Goal: Task Accomplishment & Management: Use online tool/utility

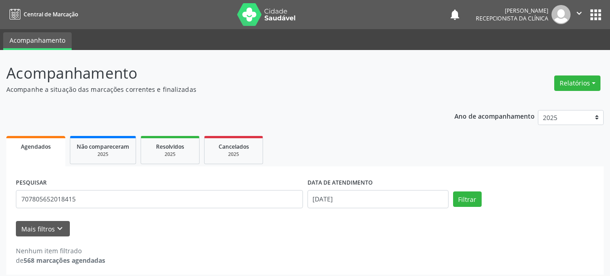
scroll to position [5, 0]
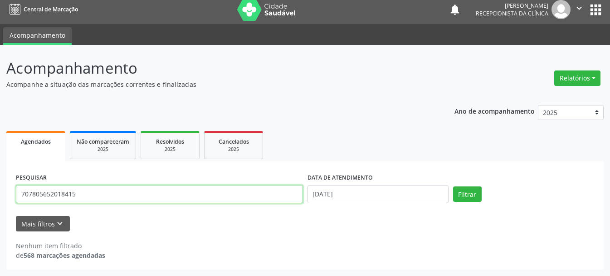
click at [126, 193] on input "707805652018415" at bounding box center [159, 194] width 287 height 18
type input "7"
click at [64, 196] on input "706" at bounding box center [159, 194] width 287 height 18
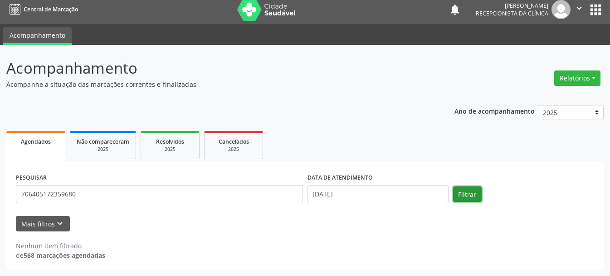
click at [462, 197] on button "Filtrar" at bounding box center [467, 193] width 29 height 15
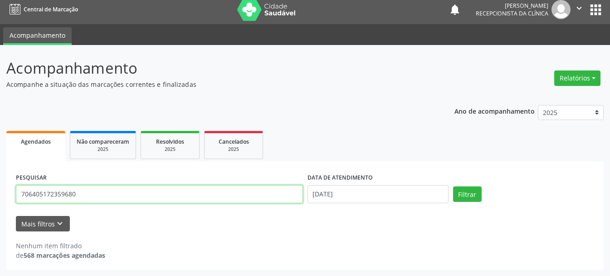
click at [210, 196] on input "706405172359680" at bounding box center [159, 194] width 287 height 18
type input "7"
type input "[PERSON_NAME]"
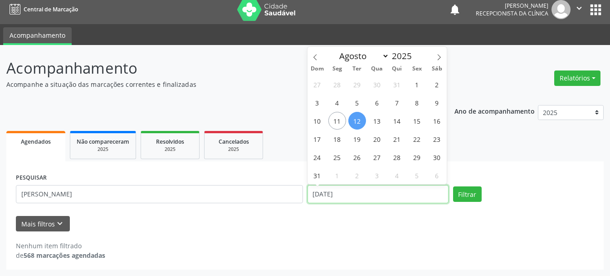
click at [316, 189] on input "[DATE]" at bounding box center [378, 194] width 141 height 18
click at [378, 82] on span "30" at bounding box center [378, 84] width 18 height 18
type input "[DATE]"
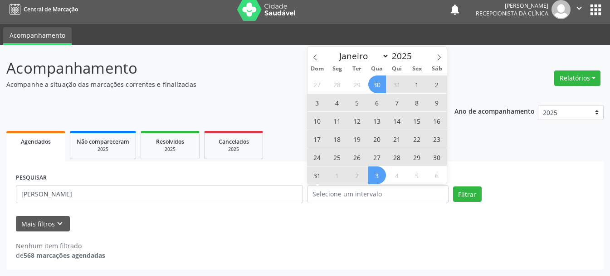
click at [326, 233] on div "Nenhum item filtrado de 568 marcações agendadas" at bounding box center [305, 245] width 579 height 29
select select "6"
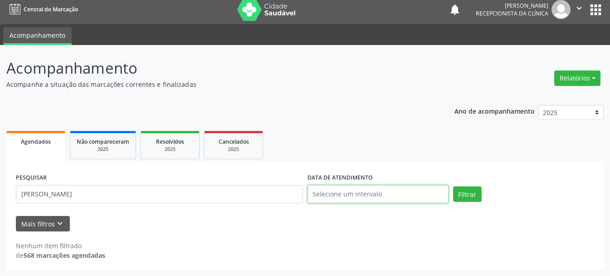
click at [331, 188] on input "text" at bounding box center [378, 194] width 141 height 18
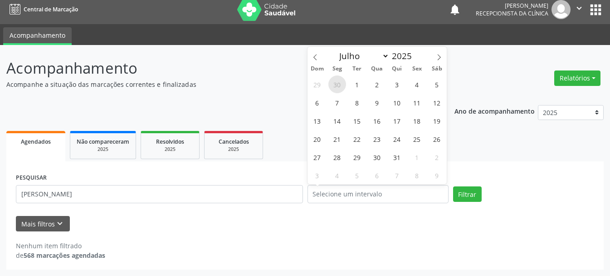
click at [342, 88] on span "30" at bounding box center [338, 84] width 18 height 18
type input "[DATE]"
click at [340, 193] on input "[DATE]" at bounding box center [378, 194] width 141 height 18
click at [441, 57] on icon at bounding box center [439, 57] width 3 height 6
select select "6"
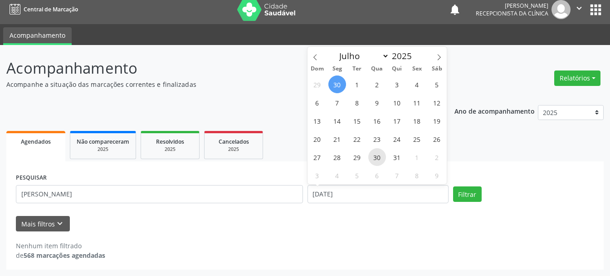
click at [375, 159] on span "30" at bounding box center [378, 157] width 18 height 18
type input "[DATE]"
click at [375, 159] on span "30" at bounding box center [378, 157] width 18 height 18
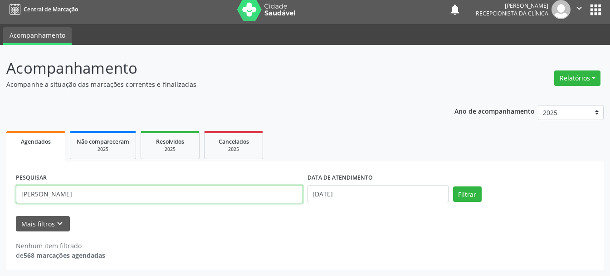
click at [249, 198] on input "[PERSON_NAME]" at bounding box center [159, 194] width 287 height 18
type input "L"
type input "706405172359680"
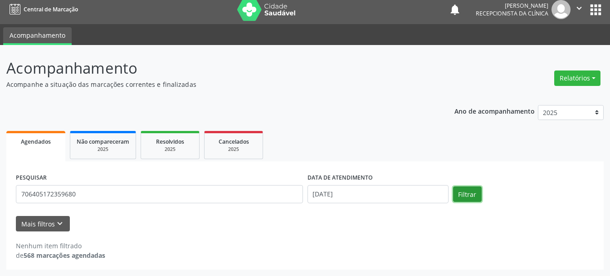
click at [478, 197] on button "Filtrar" at bounding box center [467, 193] width 29 height 15
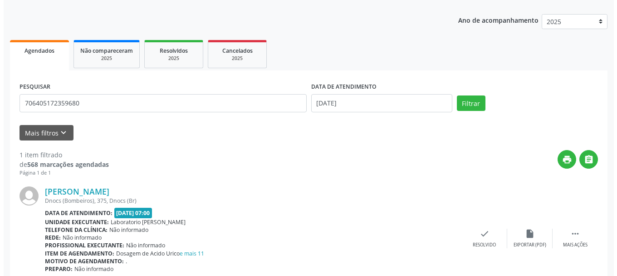
scroll to position [135, 0]
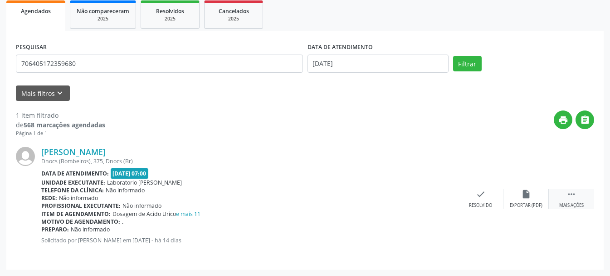
click at [571, 195] on icon "" at bounding box center [572, 194] width 10 height 10
click at [343, 202] on div "Resolvido" at bounding box center [344, 205] width 23 height 6
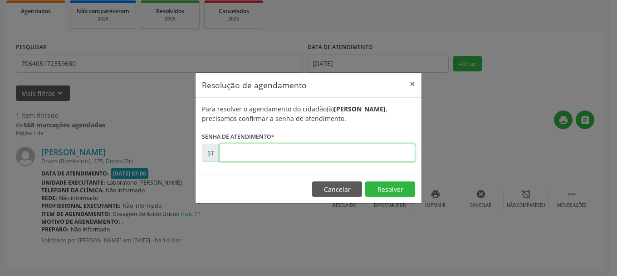
click at [332, 147] on input "text" at bounding box center [317, 152] width 196 height 18
type input "00012905"
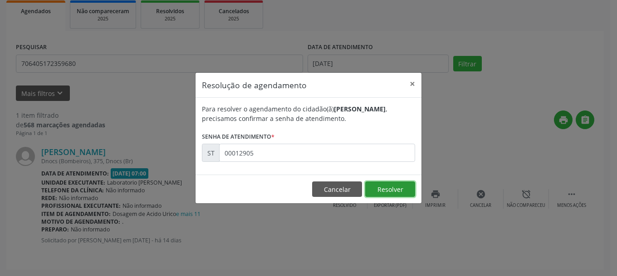
click at [404, 192] on button "Resolver" at bounding box center [390, 188] width 50 height 15
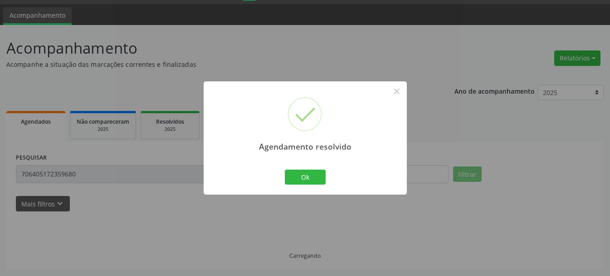
scroll to position [5, 0]
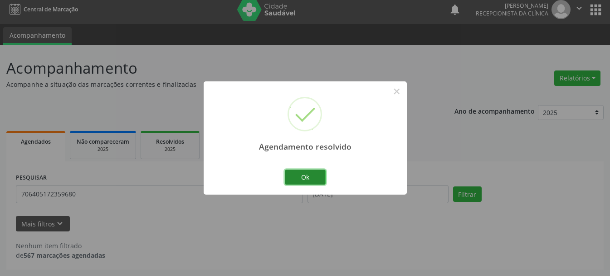
click at [297, 176] on button "Ok" at bounding box center [305, 176] width 41 height 15
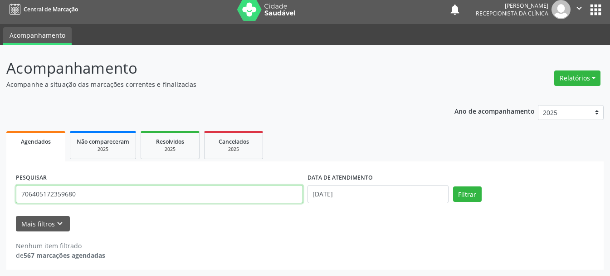
click at [178, 198] on input "706405172359680" at bounding box center [159, 194] width 287 height 18
type input "7"
type input "706906130764036"
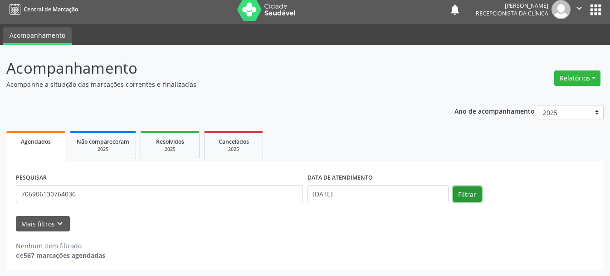
click at [467, 192] on button "Filtrar" at bounding box center [467, 193] width 29 height 15
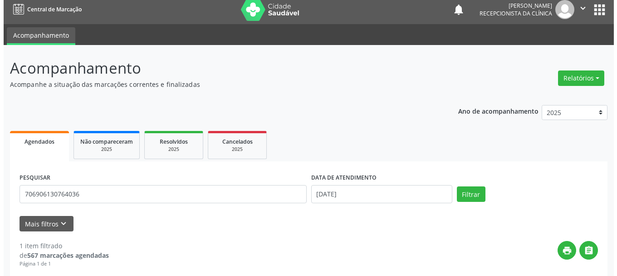
scroll to position [135, 0]
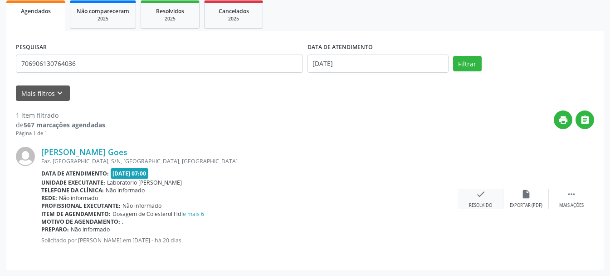
click at [478, 197] on icon "check" at bounding box center [481, 194] width 10 height 10
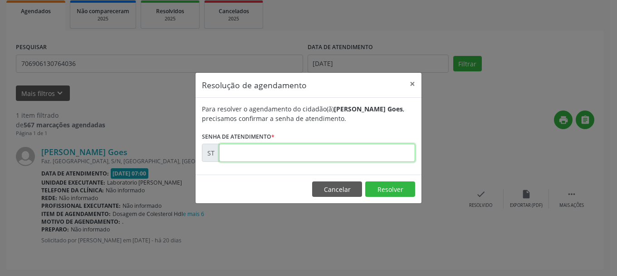
click at [316, 160] on input "text" at bounding box center [317, 152] width 196 height 18
type input "0"
type input "00010884"
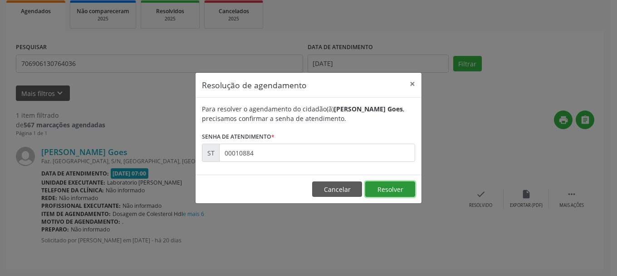
click at [382, 188] on button "Resolver" at bounding box center [390, 188] width 50 height 15
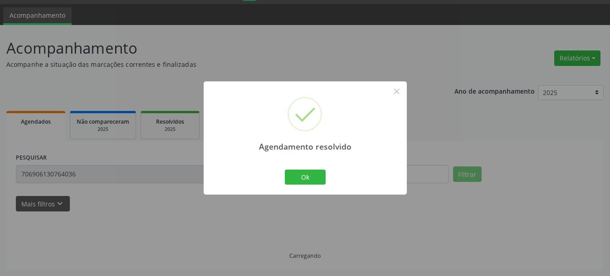
scroll to position [5, 0]
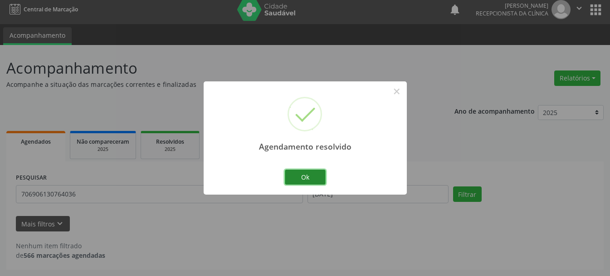
click at [322, 181] on button "Ok" at bounding box center [305, 176] width 41 height 15
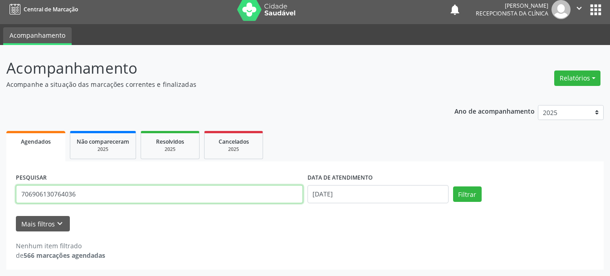
click at [271, 194] on input "706906130764036" at bounding box center [159, 194] width 287 height 18
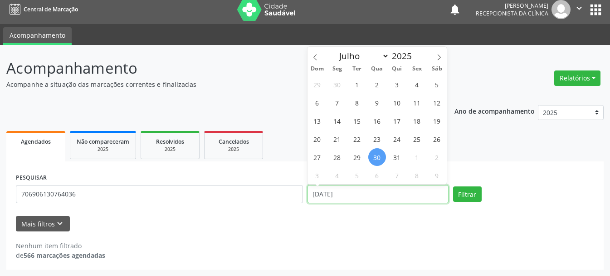
click at [371, 193] on input "[DATE]" at bounding box center [378, 194] width 141 height 18
click at [396, 158] on span "31" at bounding box center [398, 157] width 18 height 18
type input "[DATE]"
click at [399, 151] on span "31" at bounding box center [398, 157] width 18 height 18
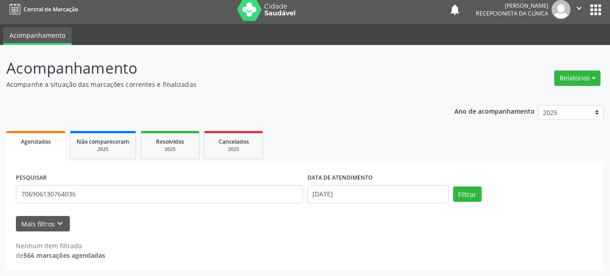
click at [399, 151] on ul "Agendados Não compareceram 2025 Resolvidos 2025 Cancelados 2025" at bounding box center [305, 144] width 598 height 33
click at [478, 196] on button "Filtrar" at bounding box center [467, 193] width 29 height 15
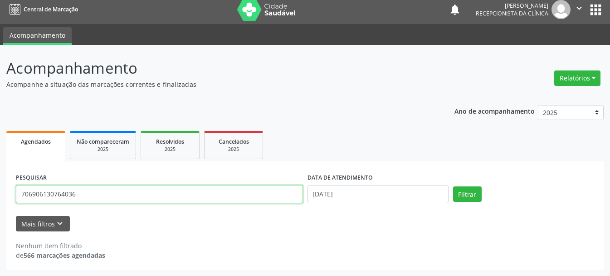
click at [90, 197] on input "706906130764036" at bounding box center [159, 194] width 287 height 18
type input "709605636448271"
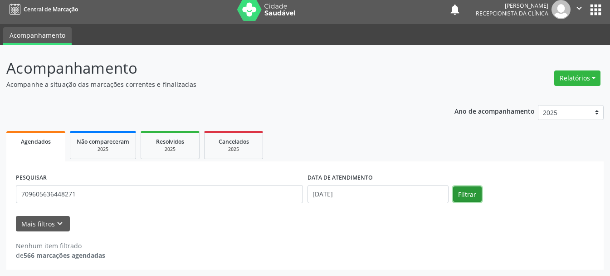
click at [470, 190] on button "Filtrar" at bounding box center [467, 193] width 29 height 15
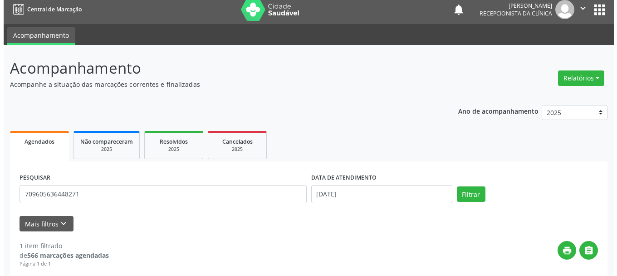
scroll to position [135, 0]
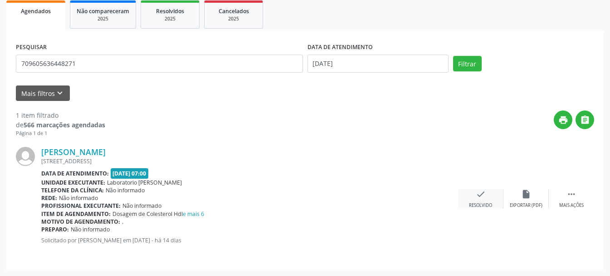
click at [474, 196] on div "check Resolvido" at bounding box center [480, 199] width 45 height 20
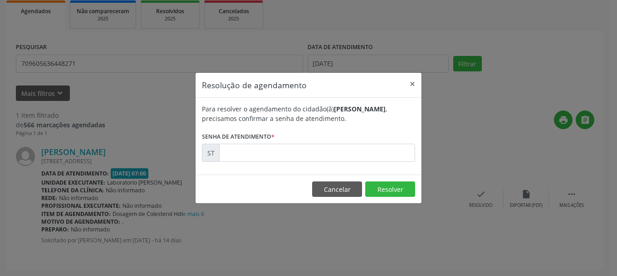
click at [337, 164] on div "Para resolver o agendamento do cidadão(ã) [PERSON_NAME][DEMOGRAPHIC_DATA] , pre…" at bounding box center [309, 136] width 226 height 77
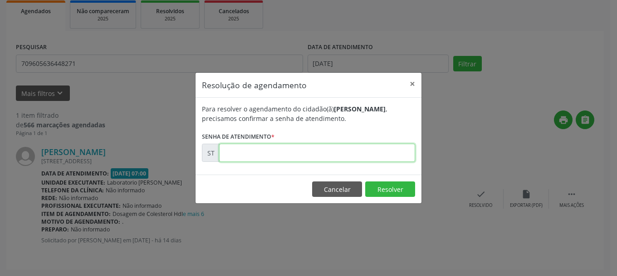
click at [344, 153] on input "text" at bounding box center [317, 152] width 196 height 18
type input "00012969"
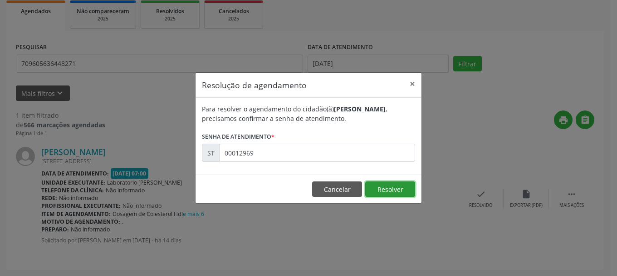
click at [389, 188] on button "Resolver" at bounding box center [390, 188] width 50 height 15
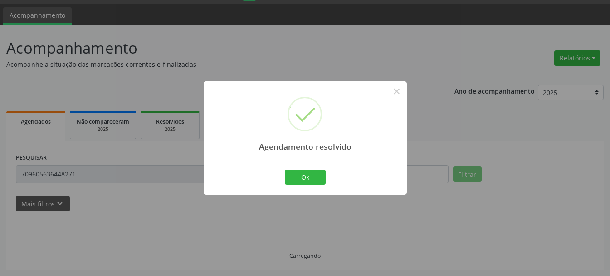
scroll to position [5, 0]
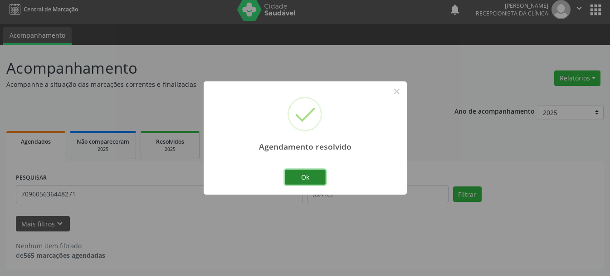
click at [310, 172] on button "Ok" at bounding box center [305, 176] width 41 height 15
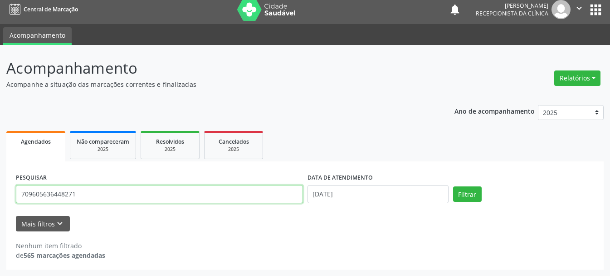
click at [172, 197] on input "709605636448271" at bounding box center [159, 194] width 287 height 18
type input "7"
type input "701409644197339"
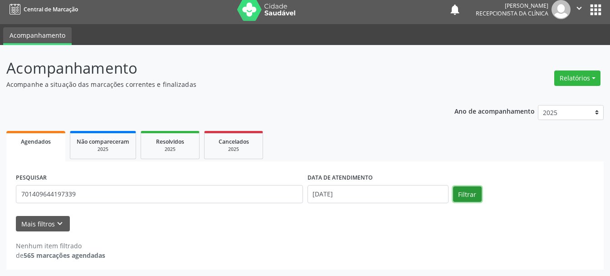
click at [470, 197] on button "Filtrar" at bounding box center [467, 193] width 29 height 15
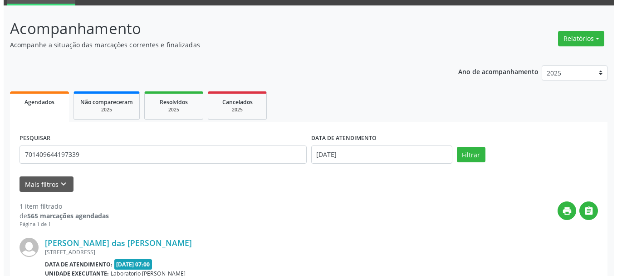
scroll to position [135, 0]
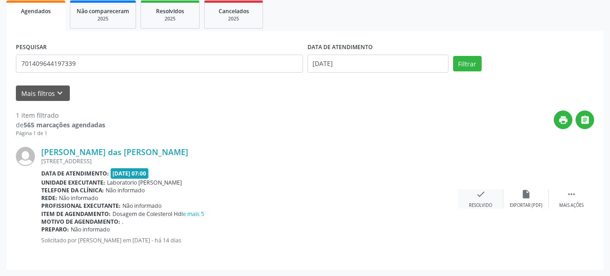
click at [478, 193] on icon "check" at bounding box center [481, 194] width 10 height 10
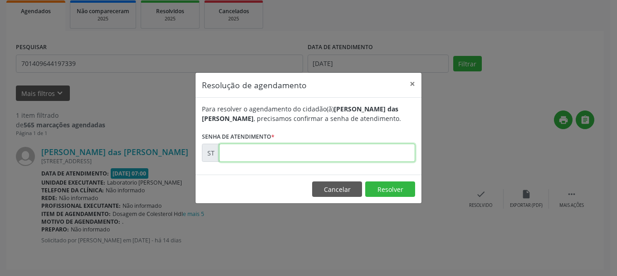
click at [261, 153] on input "text" at bounding box center [317, 152] width 196 height 18
type input "00012915"
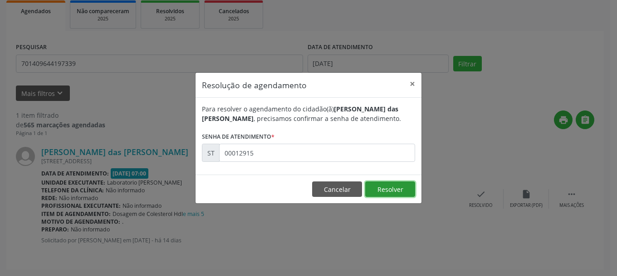
click at [385, 189] on button "Resolver" at bounding box center [390, 188] width 50 height 15
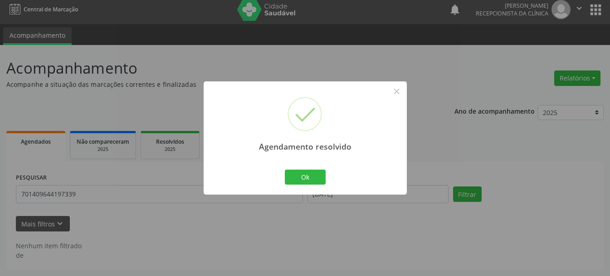
scroll to position [5, 0]
click at [324, 177] on button "Ok" at bounding box center [305, 176] width 41 height 15
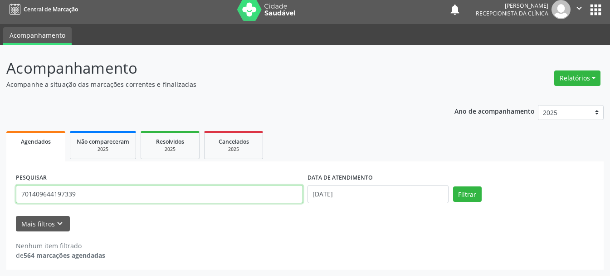
click at [237, 197] on input "701409644197339" at bounding box center [159, 194] width 287 height 18
type input "700002541234109"
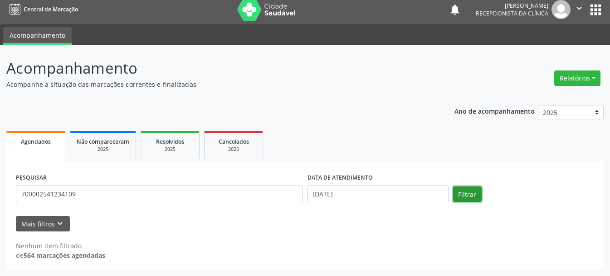
click at [468, 198] on button "Filtrar" at bounding box center [467, 193] width 29 height 15
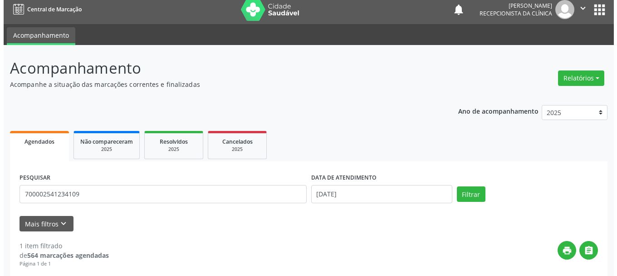
scroll to position [135, 0]
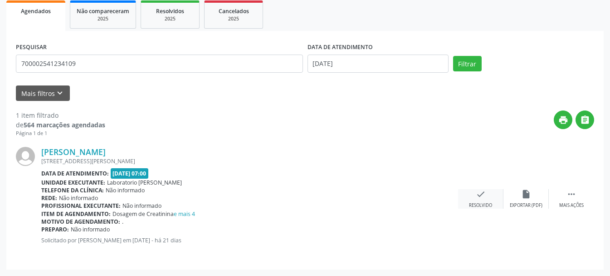
click at [478, 195] on icon "check" at bounding box center [481, 194] width 10 height 10
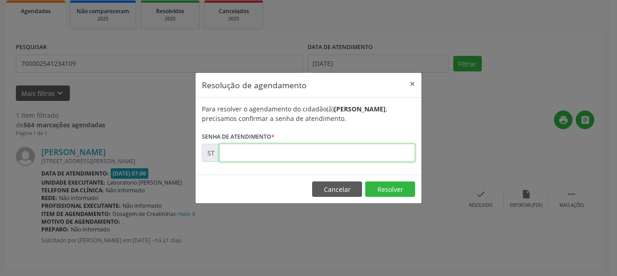
click at [388, 157] on input "text" at bounding box center [317, 152] width 196 height 18
type input "00010458"
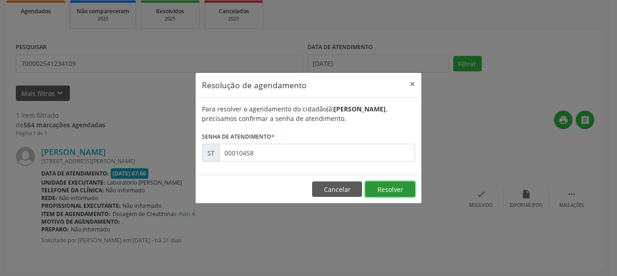
click at [390, 189] on button "Resolver" at bounding box center [390, 188] width 50 height 15
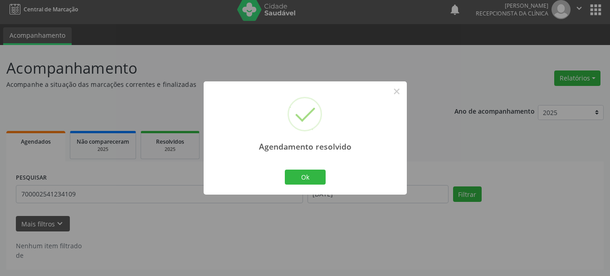
scroll to position [5, 0]
click at [306, 176] on button "Ok" at bounding box center [305, 176] width 41 height 15
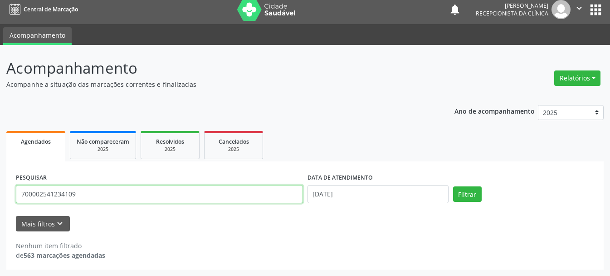
click at [161, 194] on input "700002541234109" at bounding box center [159, 194] width 287 height 18
type input "7"
type input "702805178442168"
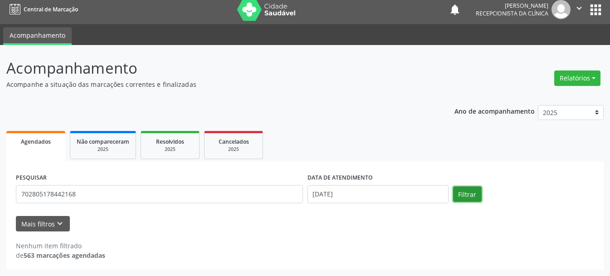
click at [473, 196] on button "Filtrar" at bounding box center [467, 193] width 29 height 15
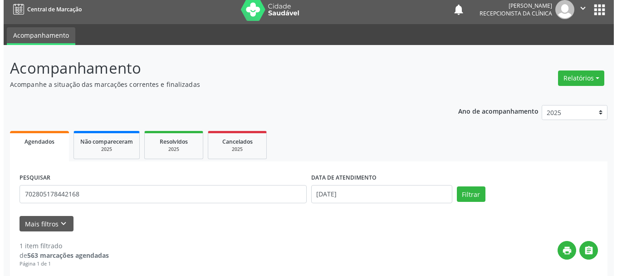
scroll to position [135, 0]
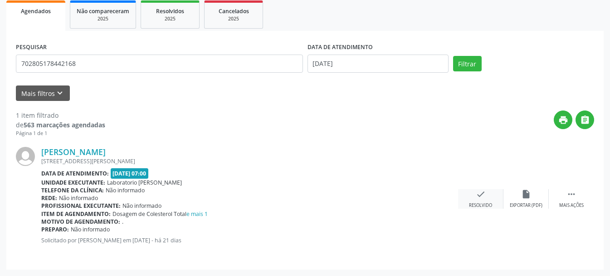
click at [479, 197] on icon "check" at bounding box center [481, 194] width 10 height 10
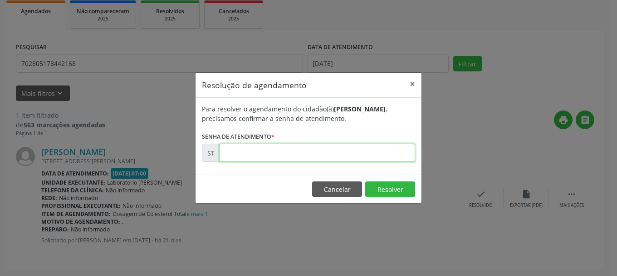
click at [305, 155] on input "text" at bounding box center [317, 152] width 196 height 18
type input "00010460"
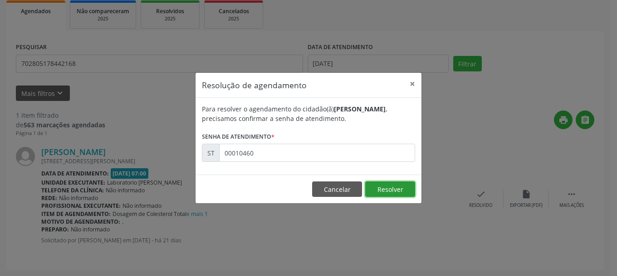
click at [405, 192] on button "Resolver" at bounding box center [390, 188] width 50 height 15
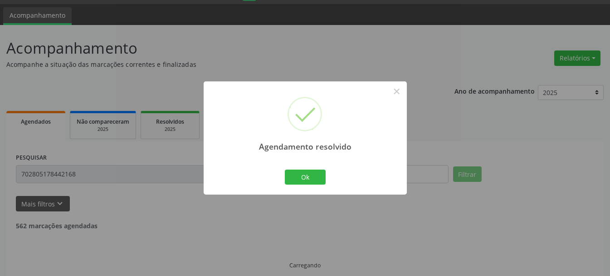
scroll to position [5, 0]
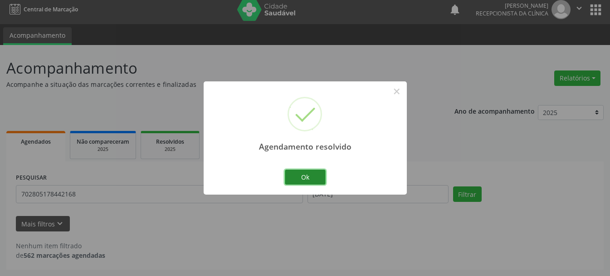
click at [311, 177] on button "Ok" at bounding box center [305, 176] width 41 height 15
